Goal: Task Accomplishment & Management: Use online tool/utility

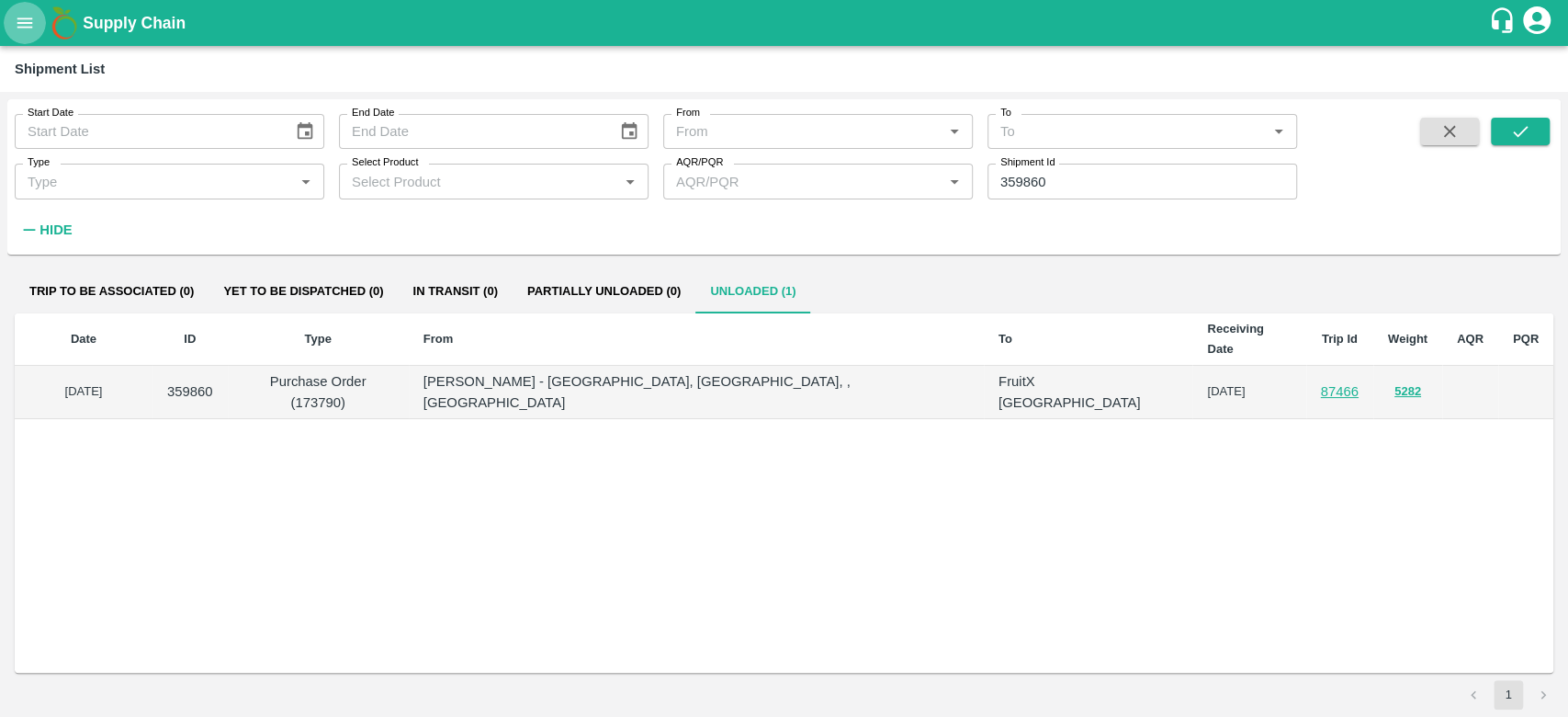
click at [24, 33] on button "open drawer" at bounding box center [25, 23] width 42 height 42
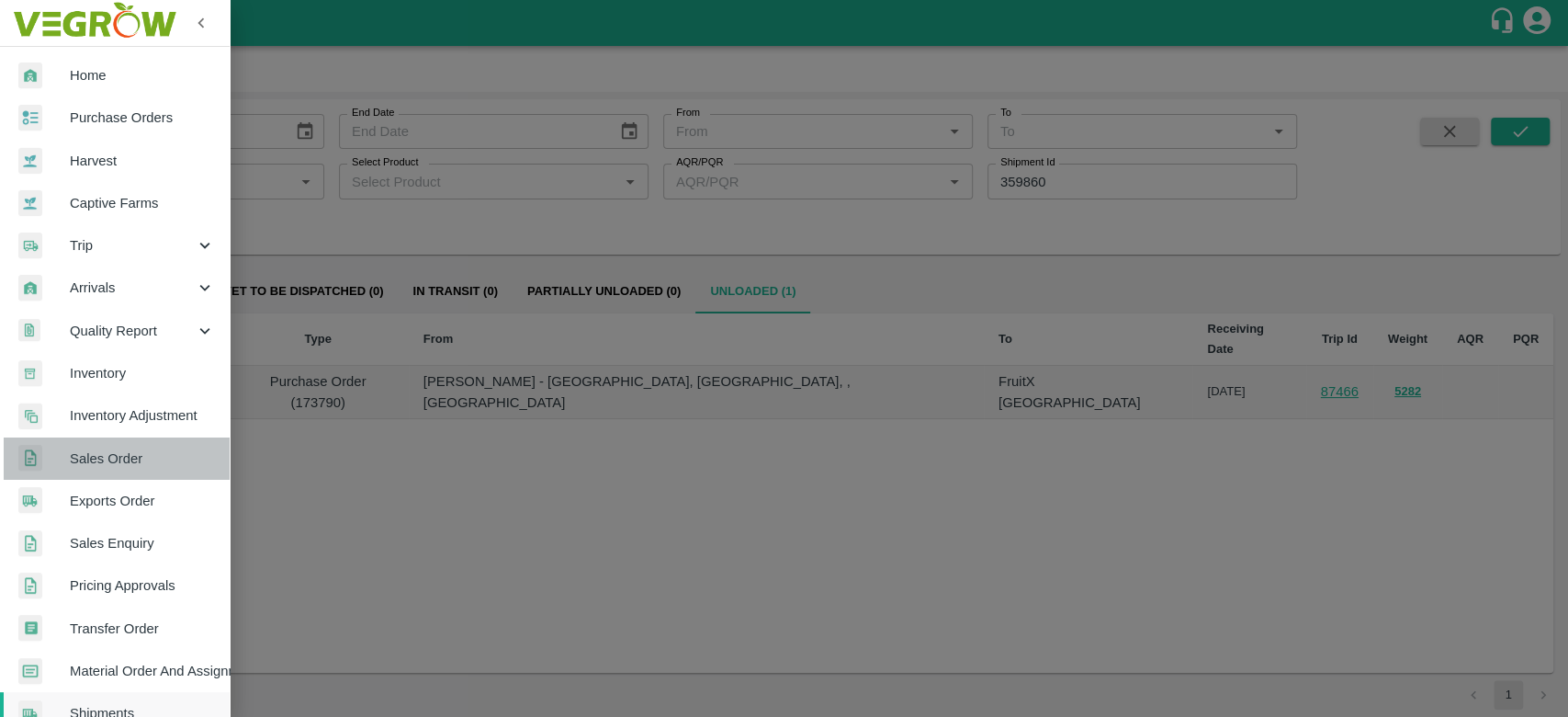
click at [117, 471] on link "Sales Order" at bounding box center [115, 458] width 230 height 42
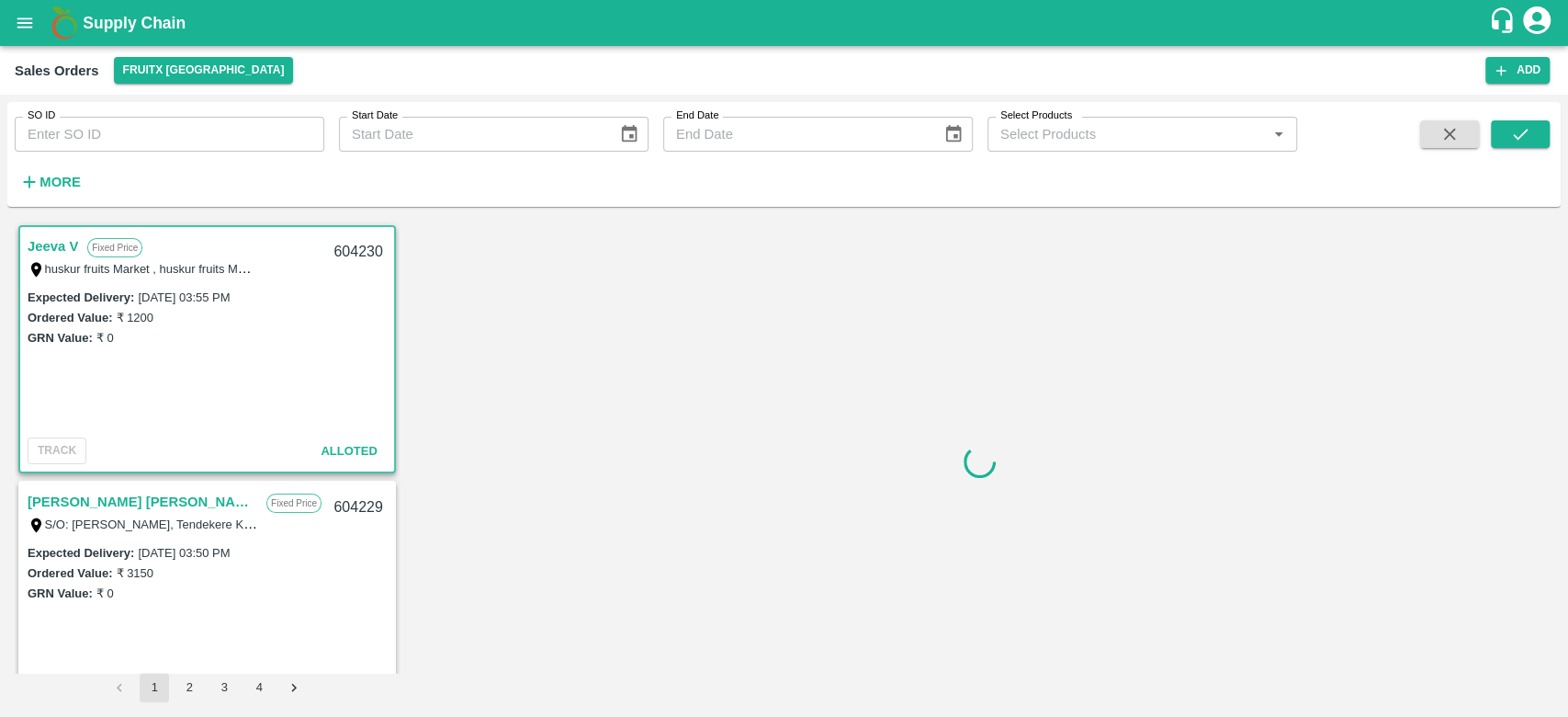
click at [54, 180] on strong "More" at bounding box center [60, 181] width 41 height 14
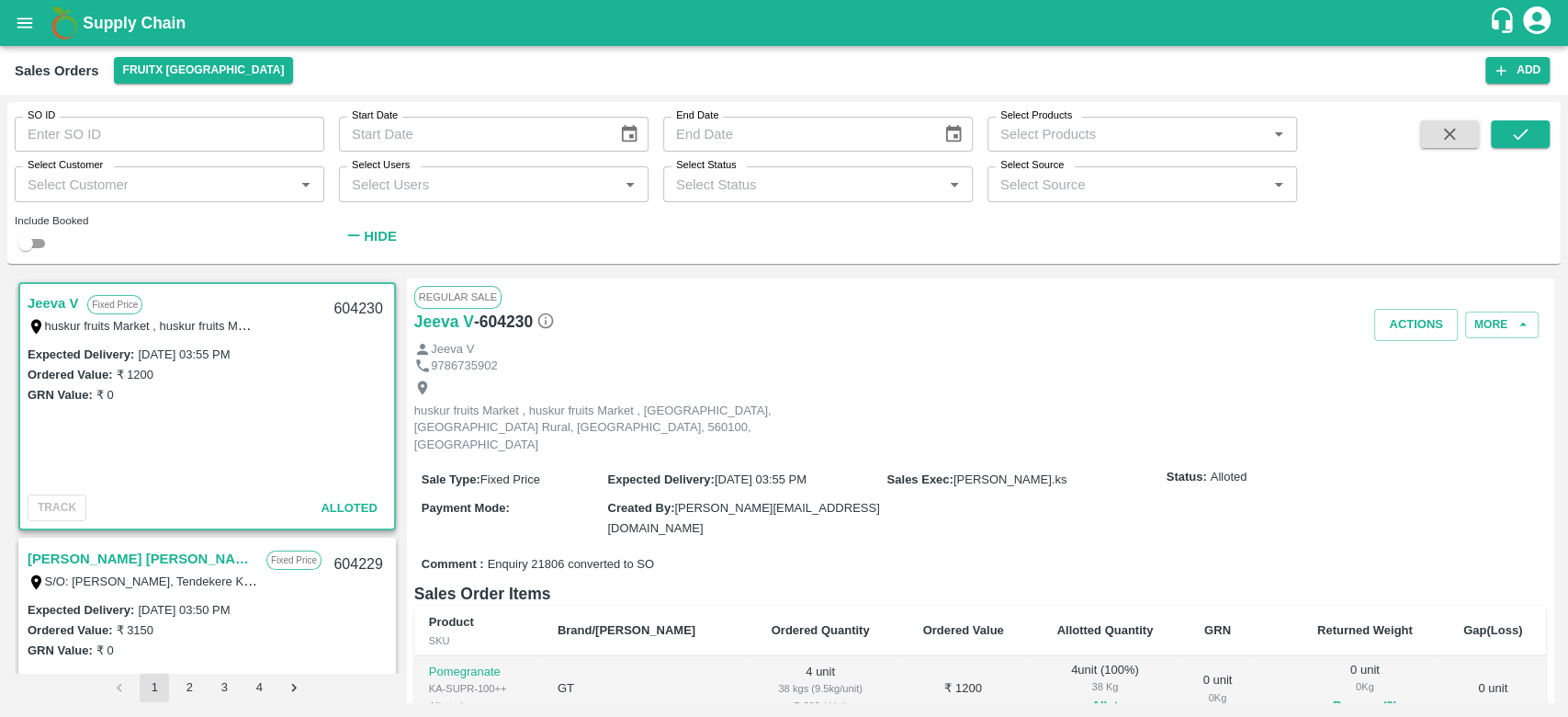
click at [78, 169] on label "Select Customer" at bounding box center [66, 165] width 75 height 14
click at [78, 172] on input "Select Customer" at bounding box center [154, 183] width 268 height 24
type input "[PERSON_NAME]"
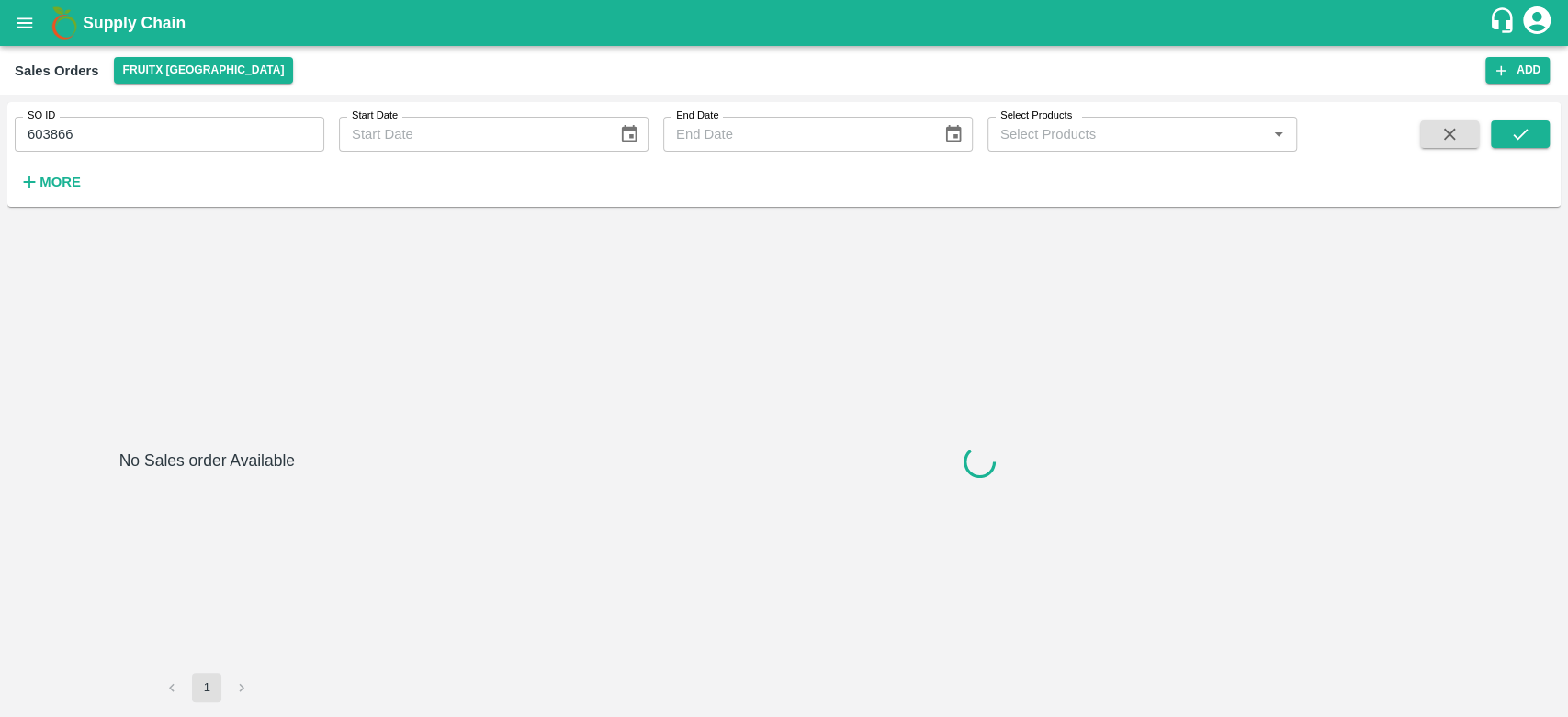
type input "603866"
